Goal: Navigation & Orientation: Understand site structure

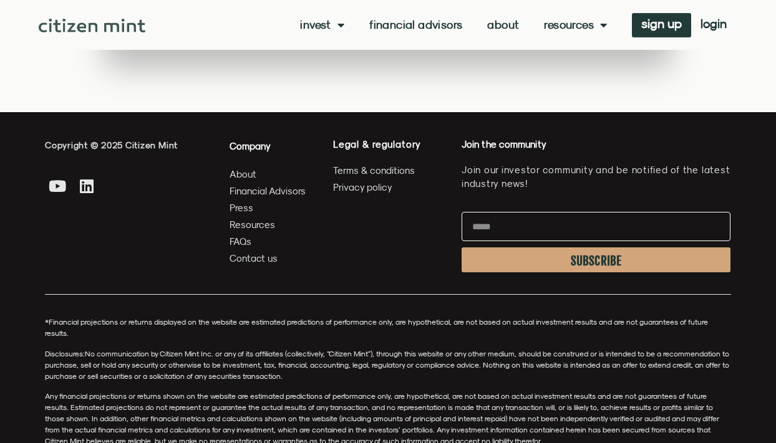
scroll to position [3418, 0]
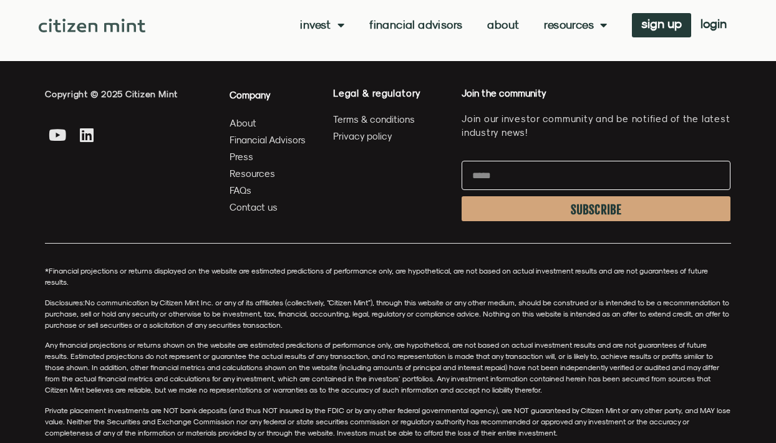
click at [260, 205] on span "Contact us" at bounding box center [253, 208] width 48 height 16
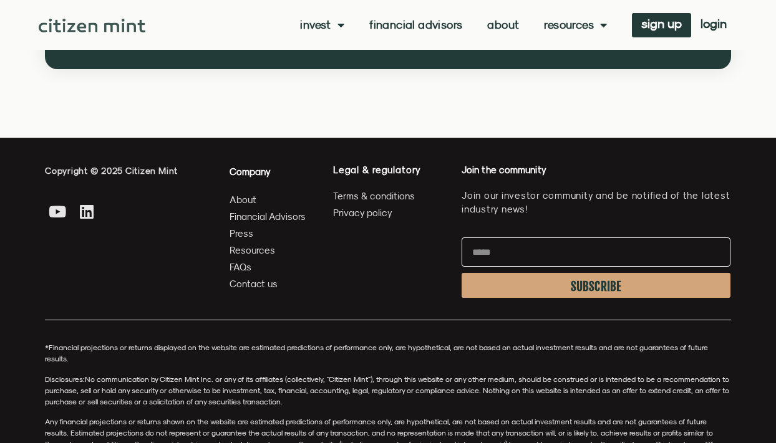
scroll to position [637, 0]
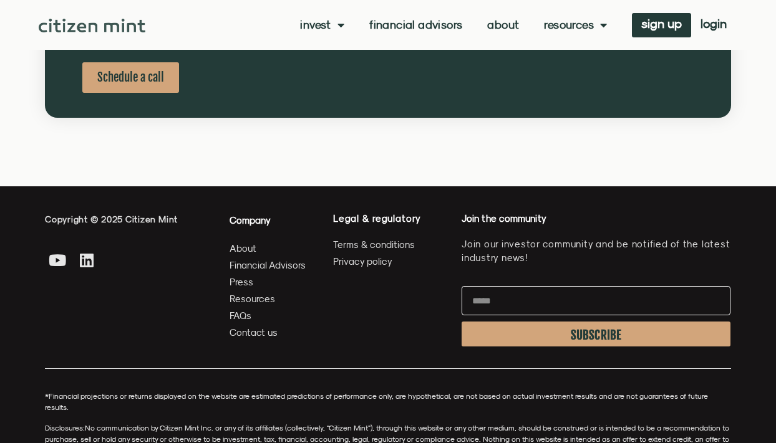
click at [244, 315] on span "FAQs" at bounding box center [240, 316] width 22 height 16
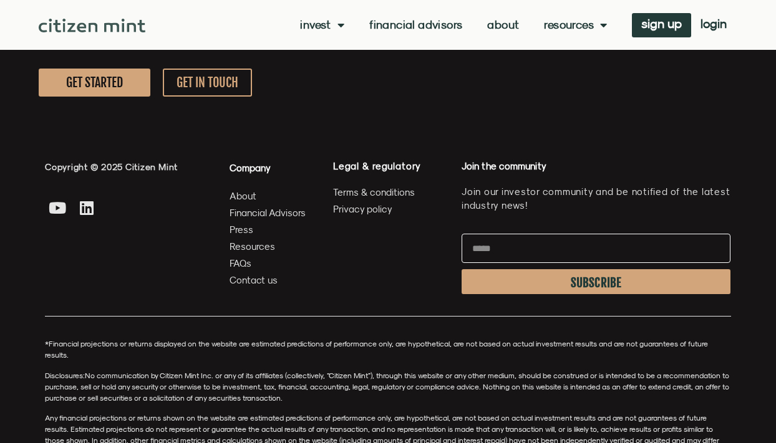
scroll to position [2182, 0]
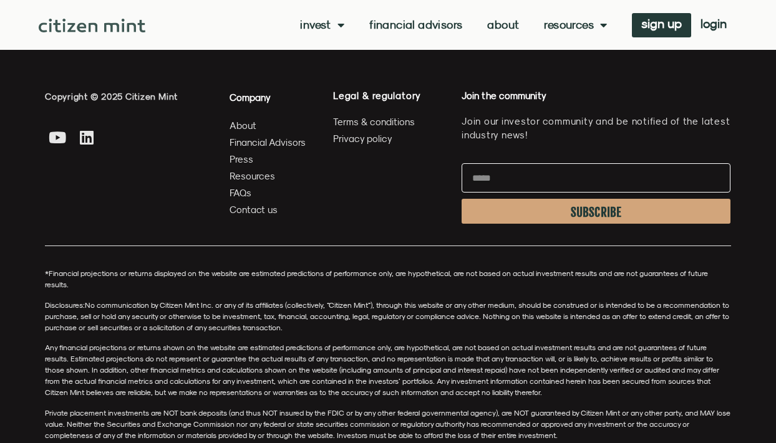
click at [243, 127] on span "About" at bounding box center [242, 126] width 27 height 16
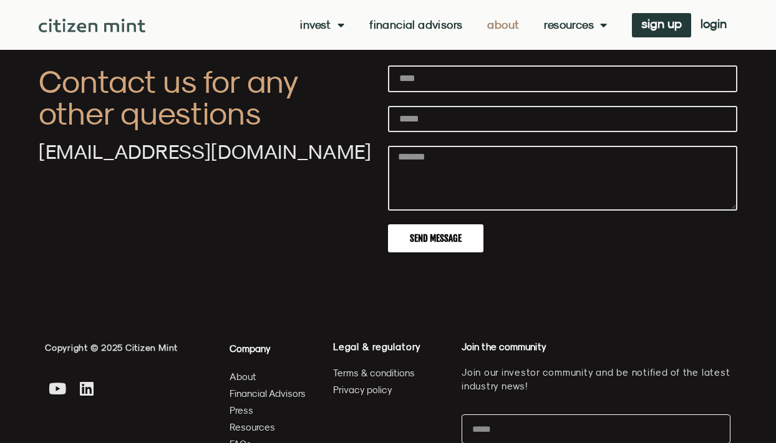
scroll to position [4537, 0]
